Goal: Task Accomplishment & Management: Use online tool/utility

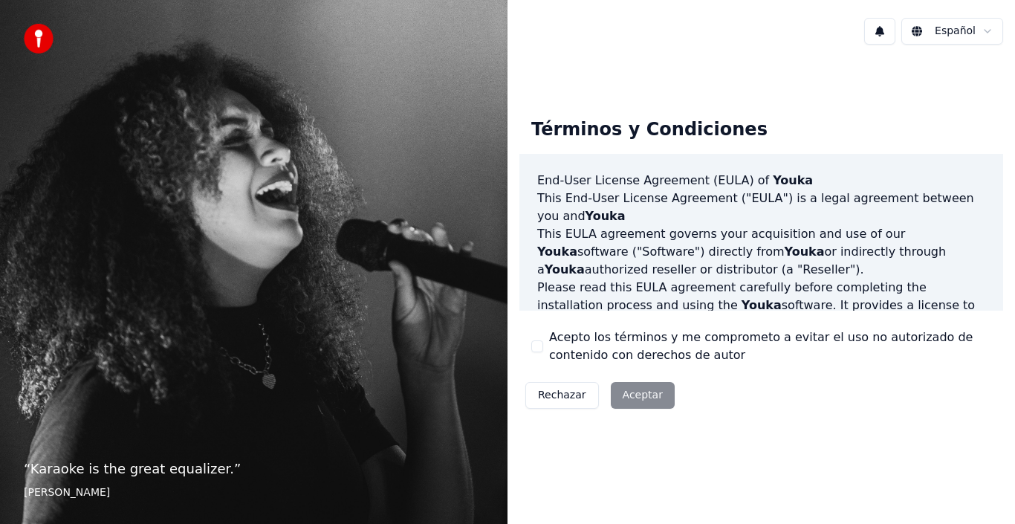
click at [618, 391] on div "Rechazar Aceptar" at bounding box center [600, 395] width 161 height 39
click at [618, 392] on div "Rechazar Aceptar" at bounding box center [600, 395] width 161 height 39
click at [616, 399] on div "Rechazar Aceptar" at bounding box center [600, 395] width 161 height 39
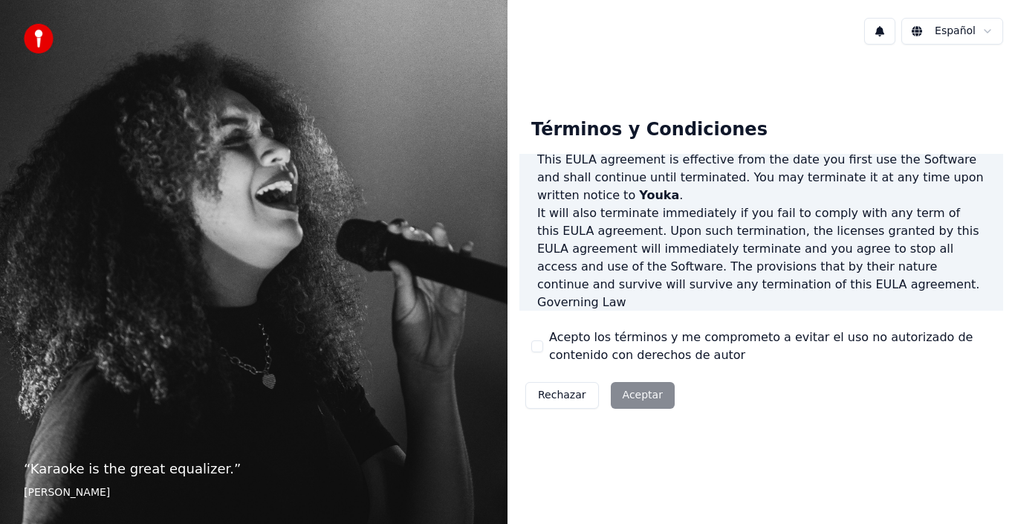
click at [639, 395] on div "Rechazar Aceptar" at bounding box center [600, 395] width 161 height 39
click at [538, 336] on div "Acepto los términos y me comprometo a evitar el uso no autorizado de contenido …" at bounding box center [762, 347] width 460 height 36
click at [547, 337] on div "Acepto los términos y me comprometo a evitar el uso no autorizado de contenido …" at bounding box center [762, 347] width 460 height 36
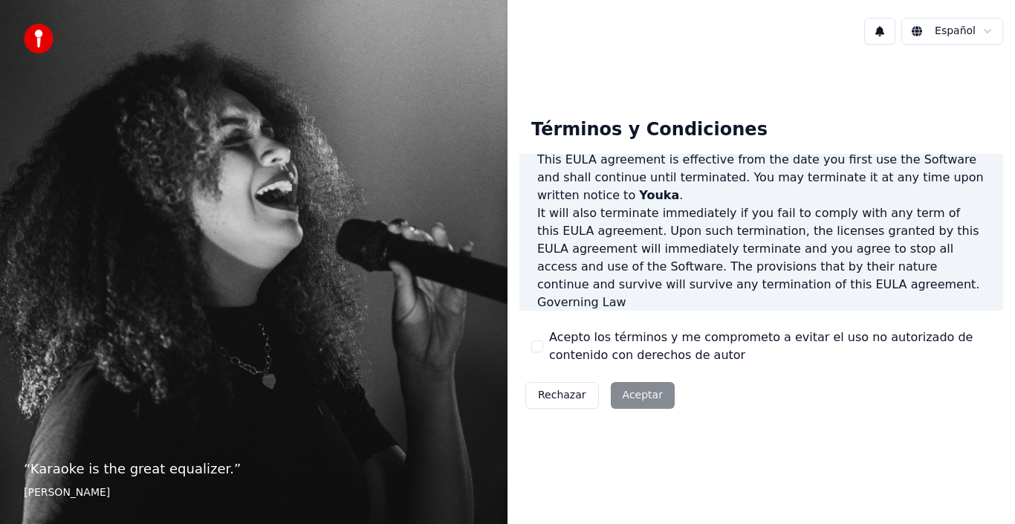
click at [535, 351] on button "Acepto los términos y me comprometo a evitar el uso no autorizado de contenido …" at bounding box center [538, 346] width 12 height 12
click at [623, 393] on button "Aceptar" at bounding box center [643, 395] width 64 height 27
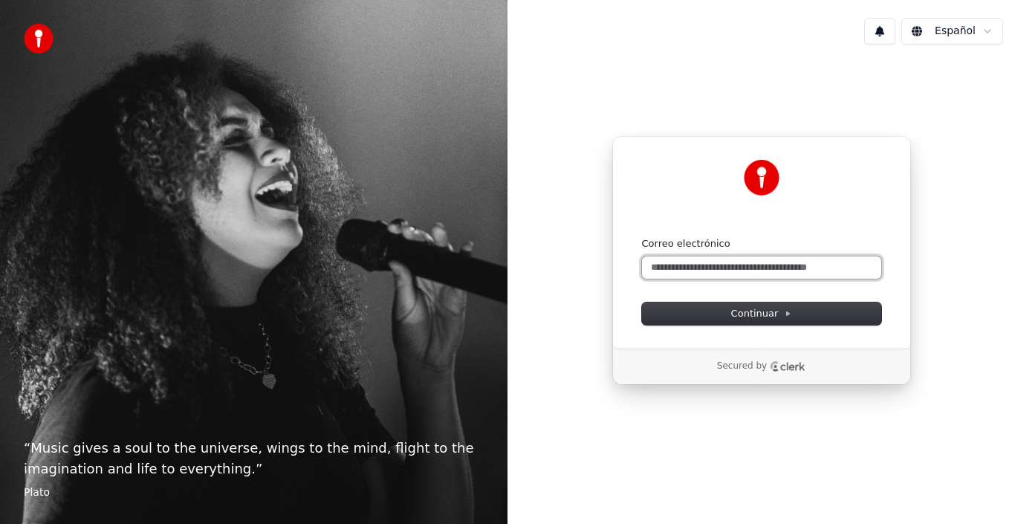
click at [726, 262] on input "Correo electrónico" at bounding box center [761, 267] width 239 height 22
click at [642, 237] on button "submit" at bounding box center [642, 237] width 0 height 0
type input "**********"
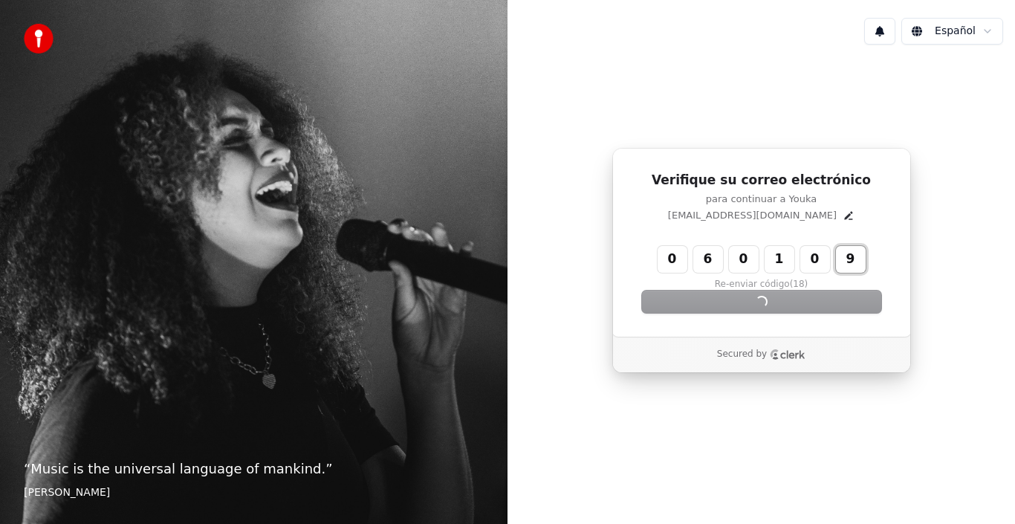
type input "******"
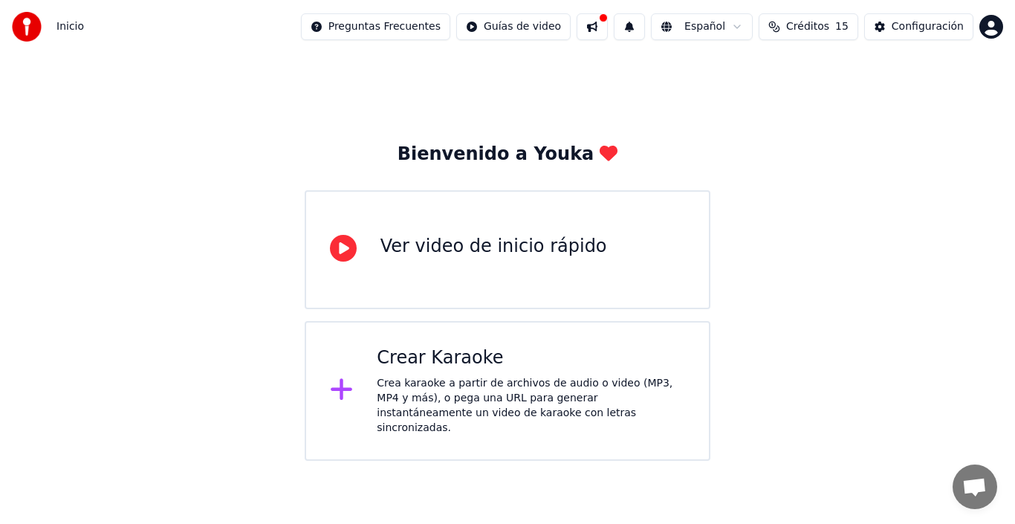
click at [341, 399] on div "Crear Karaoke Crea karaoke a partir de archivos de audio o video (MP3, MP4 y má…" at bounding box center [508, 391] width 406 height 140
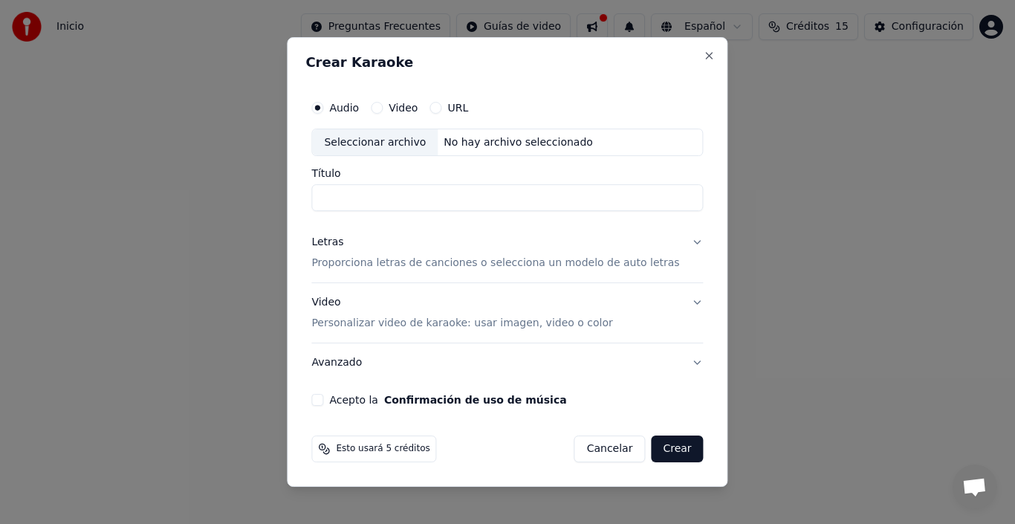
click at [414, 111] on label "Video" at bounding box center [403, 108] width 29 height 10
click at [383, 111] on button "Video" at bounding box center [377, 108] width 12 height 12
click at [407, 138] on div "Seleccionar archivo" at bounding box center [375, 142] width 126 height 27
type input "**********"
click at [323, 398] on button "Acepto la Confirmación de uso de música" at bounding box center [317, 400] width 12 height 12
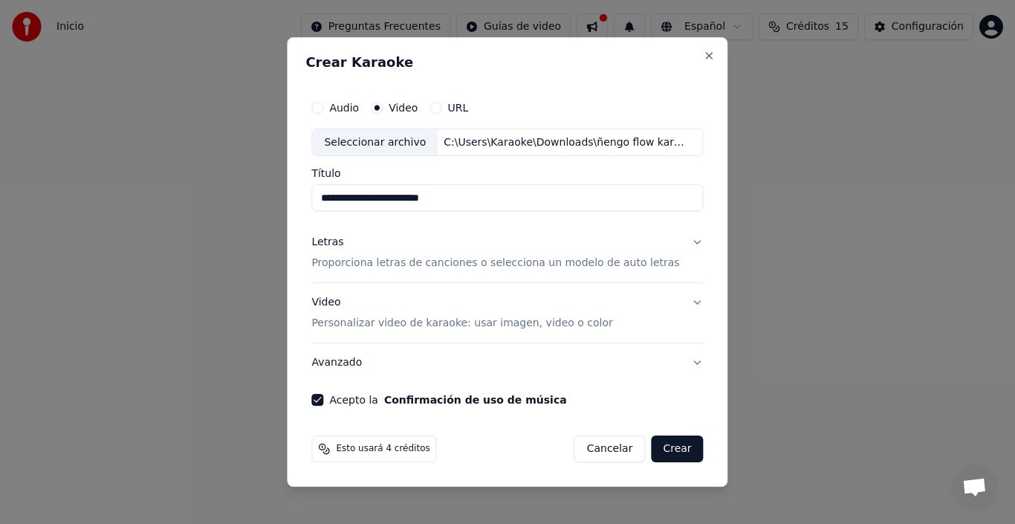
click at [662, 450] on button "Crear" at bounding box center [677, 449] width 52 height 27
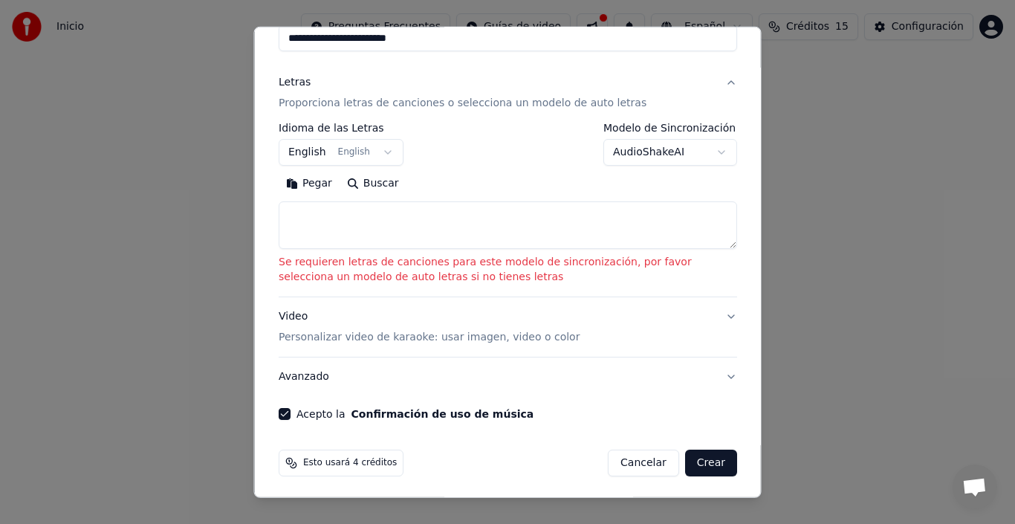
scroll to position [152, 0]
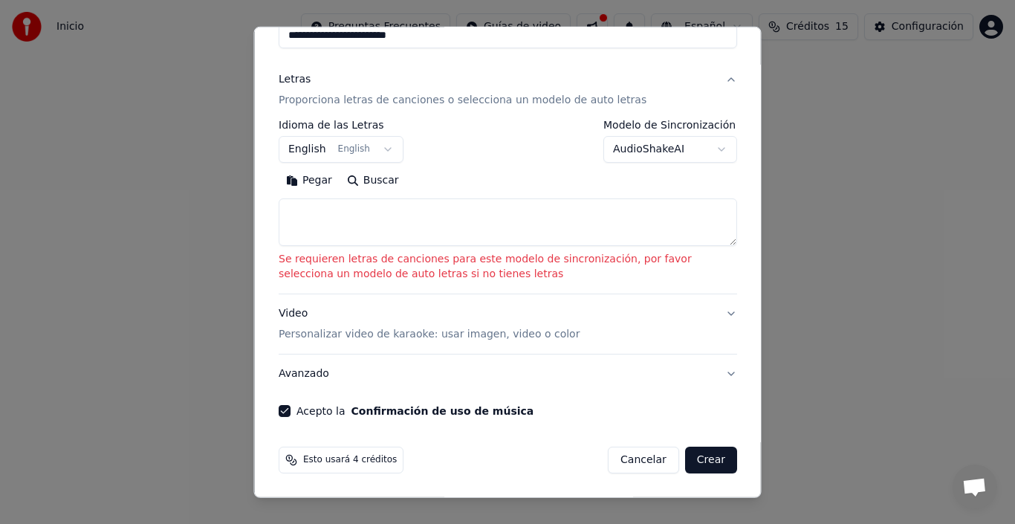
click at [704, 450] on button "Crear" at bounding box center [711, 460] width 52 height 27
click at [693, 459] on button "Crear" at bounding box center [711, 460] width 52 height 27
click at [309, 149] on button "English English" at bounding box center [341, 149] width 125 height 27
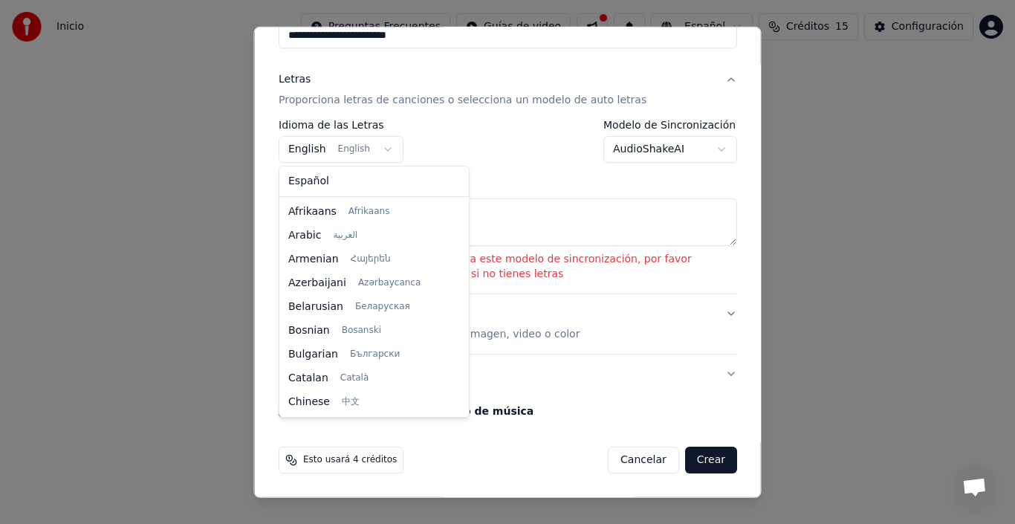
scroll to position [119, 0]
select select "**"
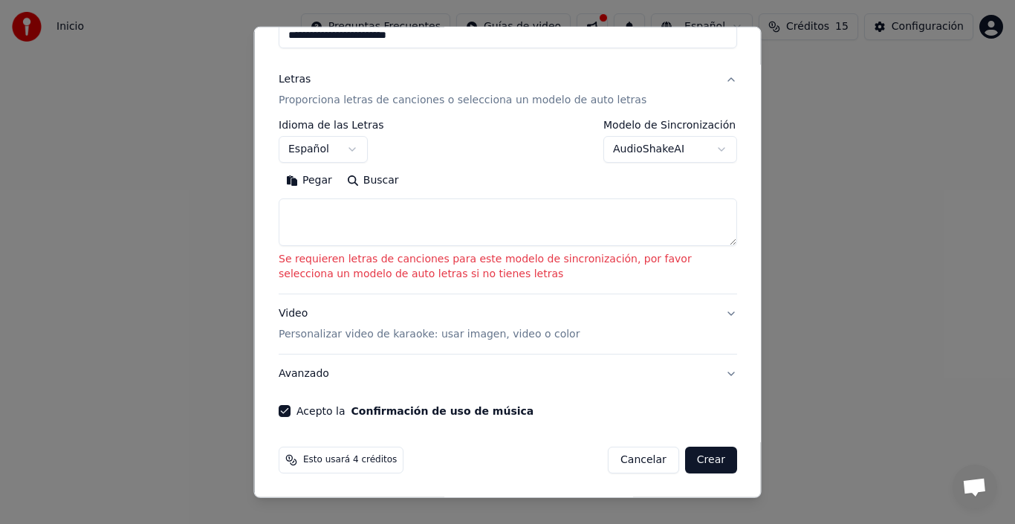
click at [301, 180] on button "Pegar" at bounding box center [309, 181] width 61 height 24
type textarea "**********"
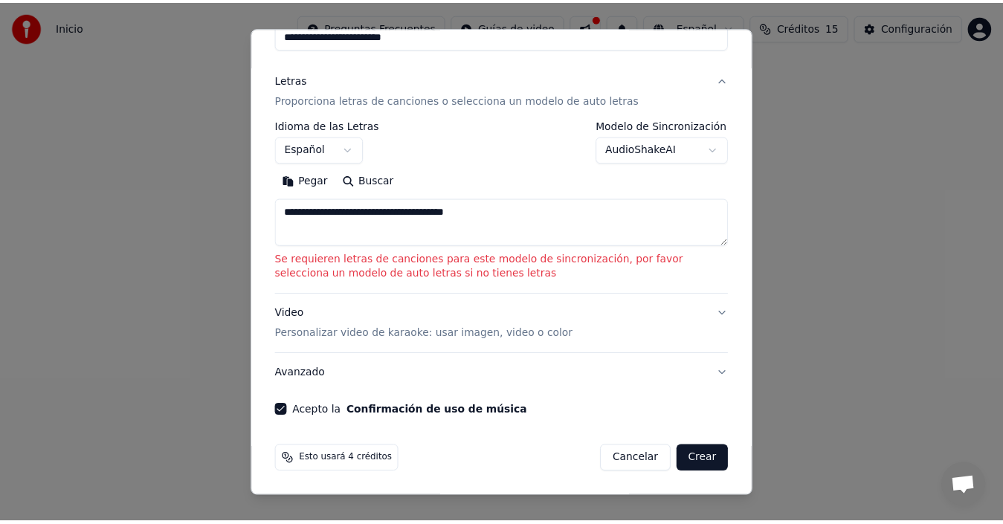
scroll to position [117, 0]
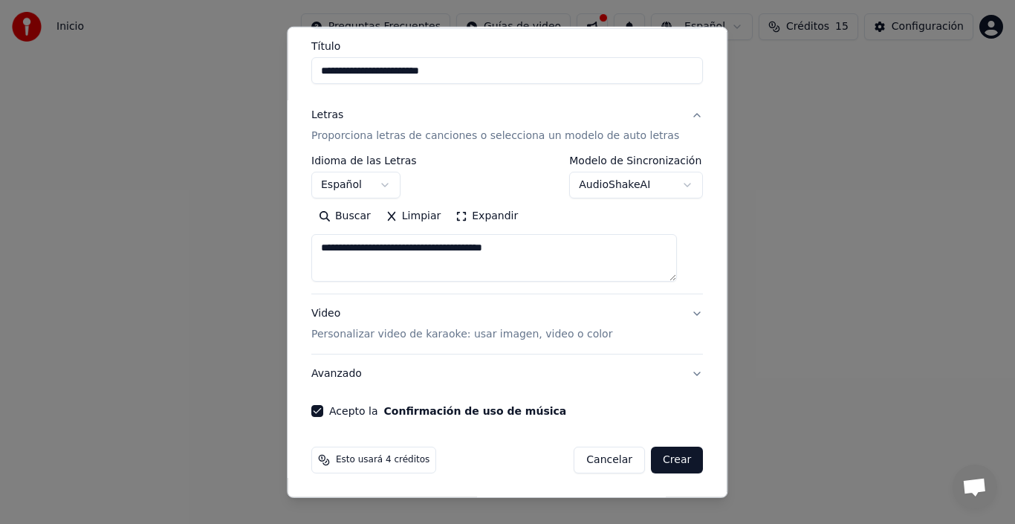
click at [656, 459] on button "Crear" at bounding box center [677, 460] width 52 height 27
select select "**"
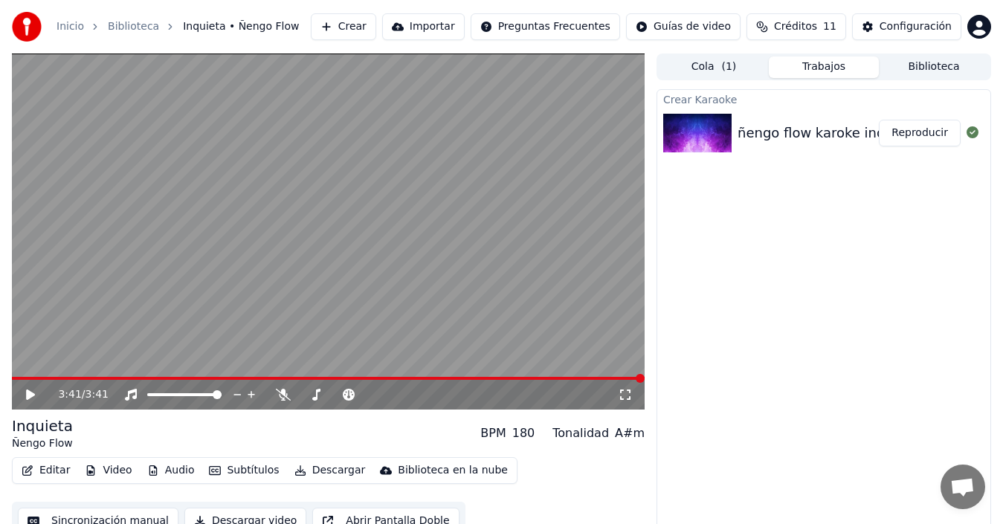
click at [908, 74] on button "Biblioteca" at bounding box center [934, 67] width 110 height 22
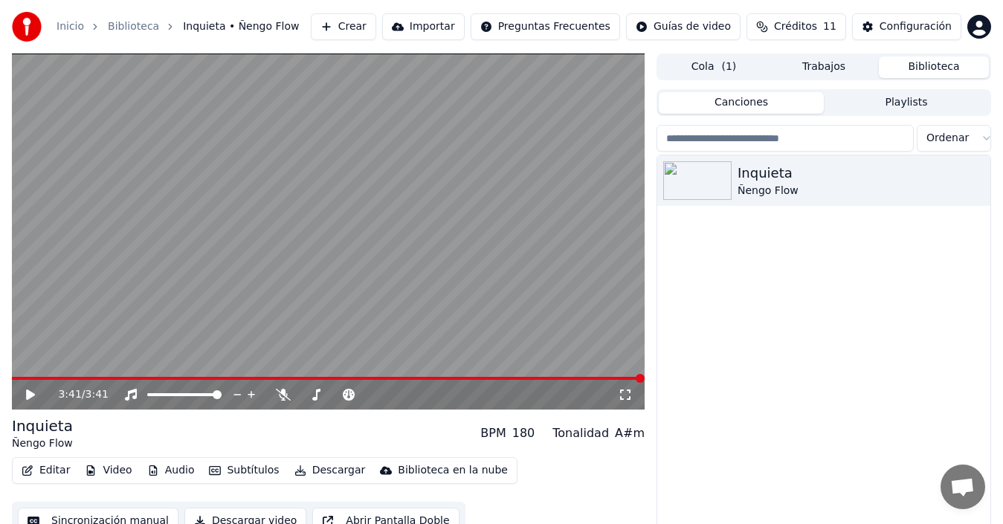
click at [760, 101] on button "Canciones" at bounding box center [741, 103] width 165 height 22
click at [751, 71] on button "Cola ( 1 )" at bounding box center [714, 67] width 110 height 22
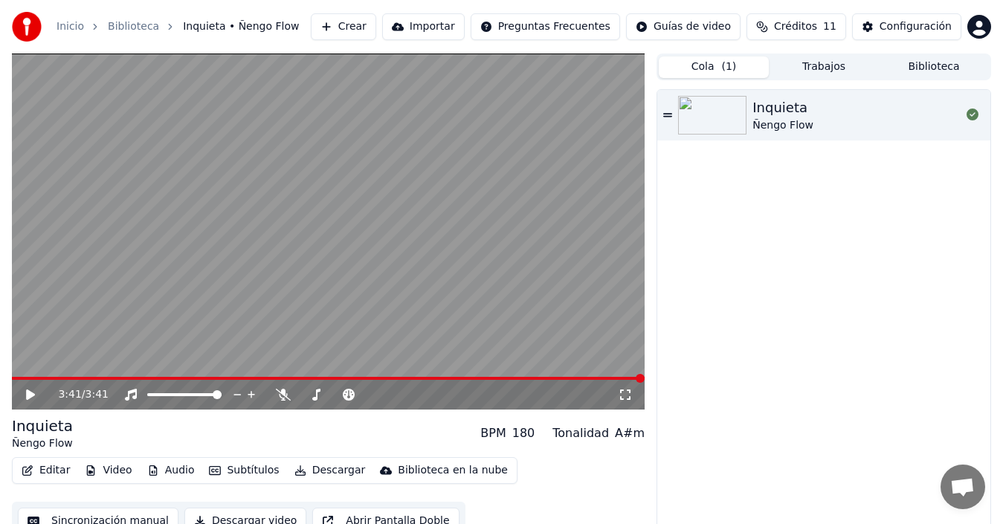
click at [686, 116] on img at bounding box center [712, 115] width 68 height 39
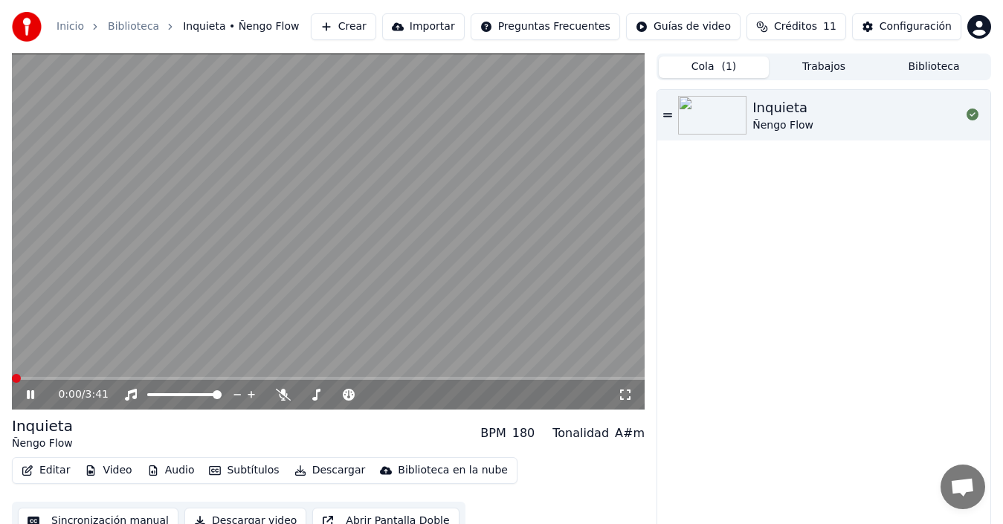
click at [668, 119] on icon at bounding box center [667, 115] width 9 height 10
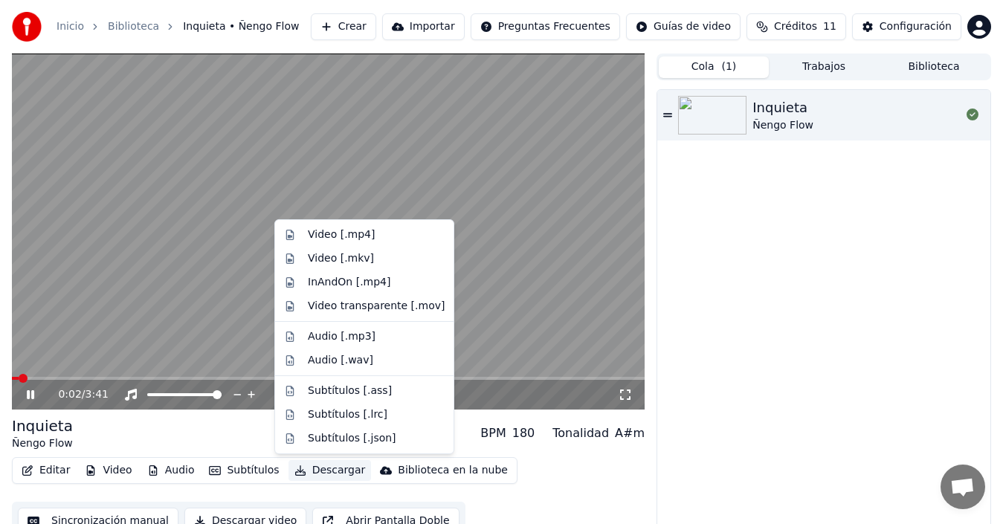
click at [312, 471] on button "Descargar" at bounding box center [329, 470] width 83 height 21
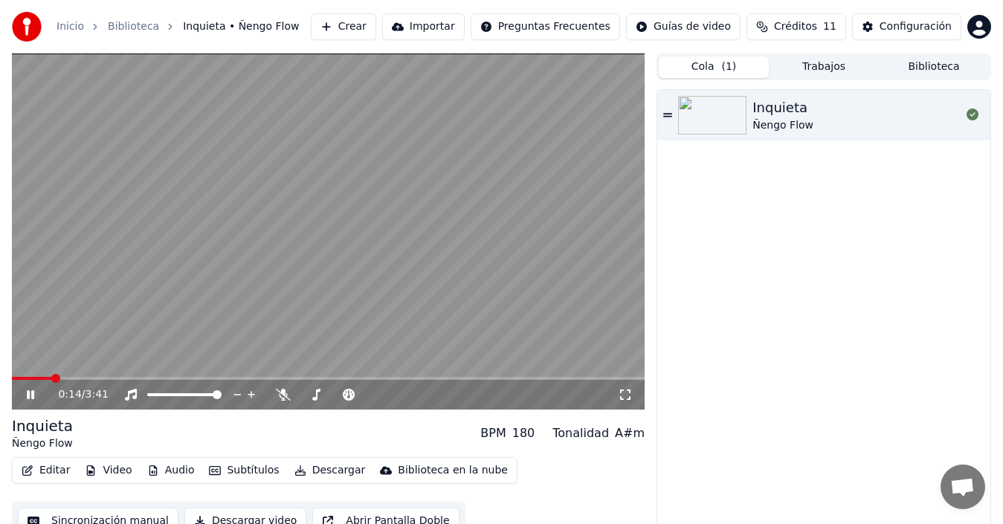
click at [51, 378] on span at bounding box center [328, 378] width 633 height 3
click at [69, 375] on video at bounding box center [328, 232] width 633 height 356
click at [28, 393] on icon at bounding box center [30, 395] width 9 height 10
click at [77, 377] on span at bounding box center [328, 378] width 633 height 3
click at [100, 377] on span at bounding box center [328, 378] width 633 height 3
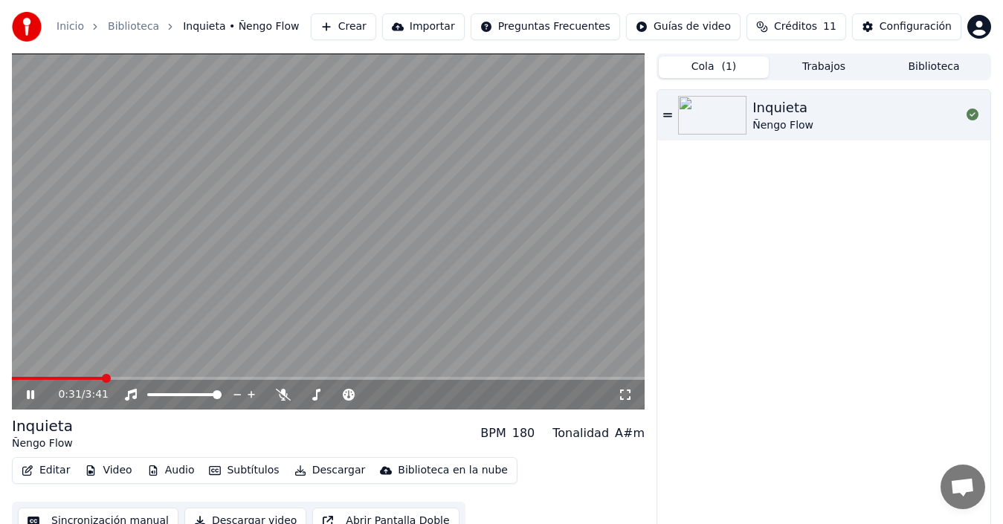
click at [137, 372] on video at bounding box center [328, 232] width 633 height 356
click at [136, 382] on div "0:32 / 3:41" at bounding box center [328, 395] width 633 height 30
click at [130, 373] on video at bounding box center [328, 232] width 633 height 356
click at [130, 375] on video at bounding box center [328, 232] width 633 height 356
click at [125, 378] on span at bounding box center [328, 378] width 633 height 3
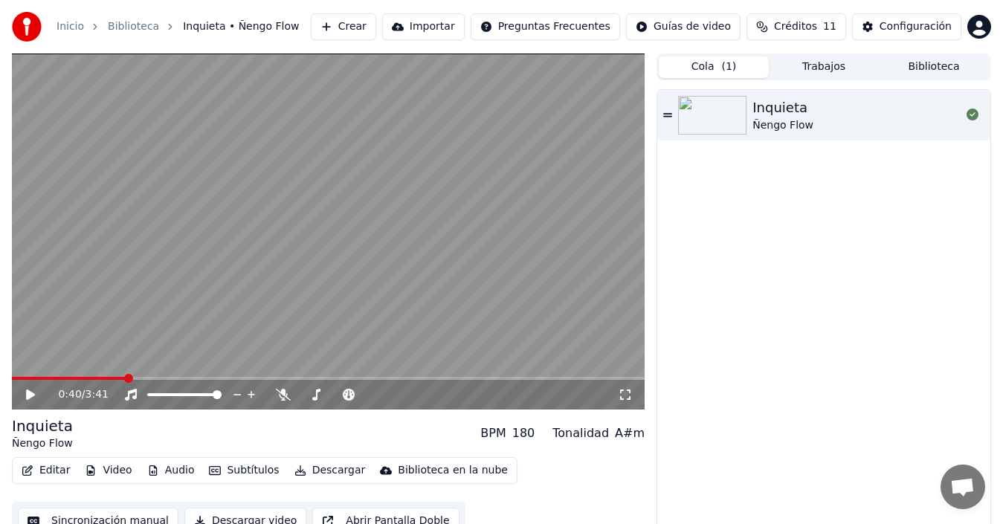
click at [19, 402] on div "0:40 / 3:41" at bounding box center [328, 395] width 633 height 30
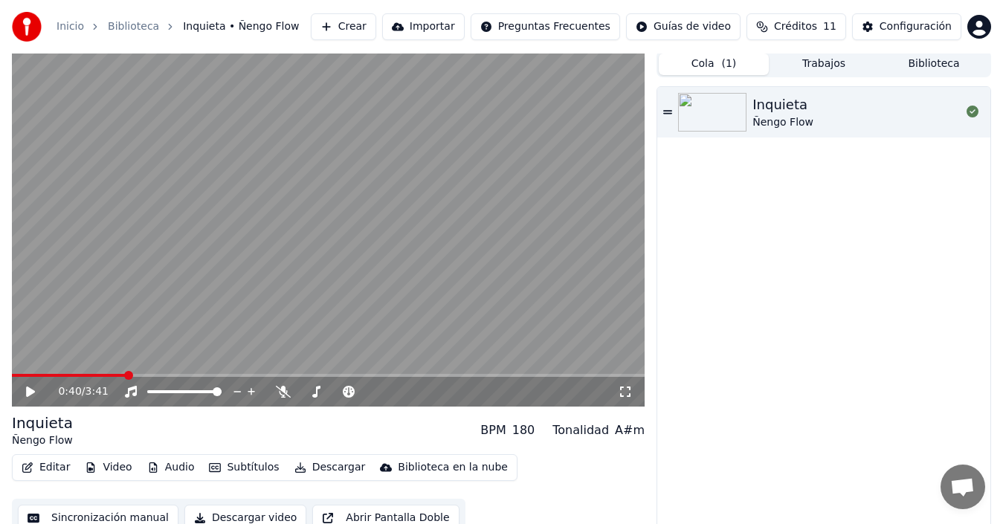
scroll to position [16, 0]
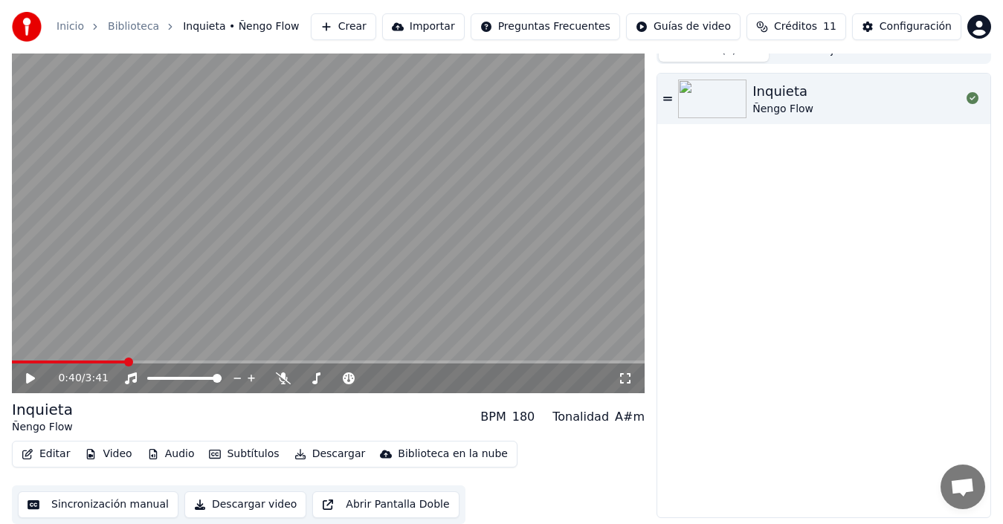
click at [298, 456] on button "Descargar" at bounding box center [329, 454] width 83 height 21
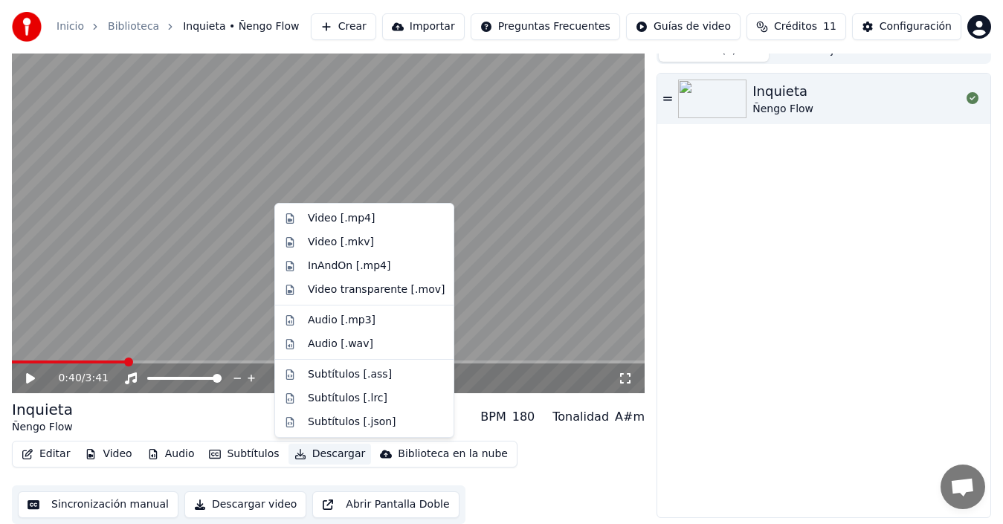
click at [297, 457] on button "Descargar" at bounding box center [329, 454] width 83 height 21
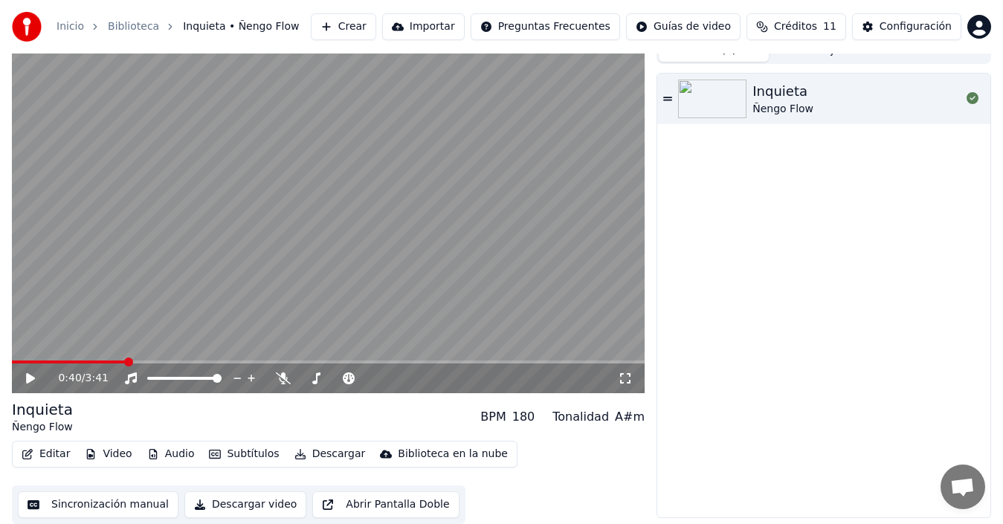
click at [303, 452] on button "Descargar" at bounding box center [329, 454] width 83 height 21
